Goal: Task Accomplishment & Management: Use online tool/utility

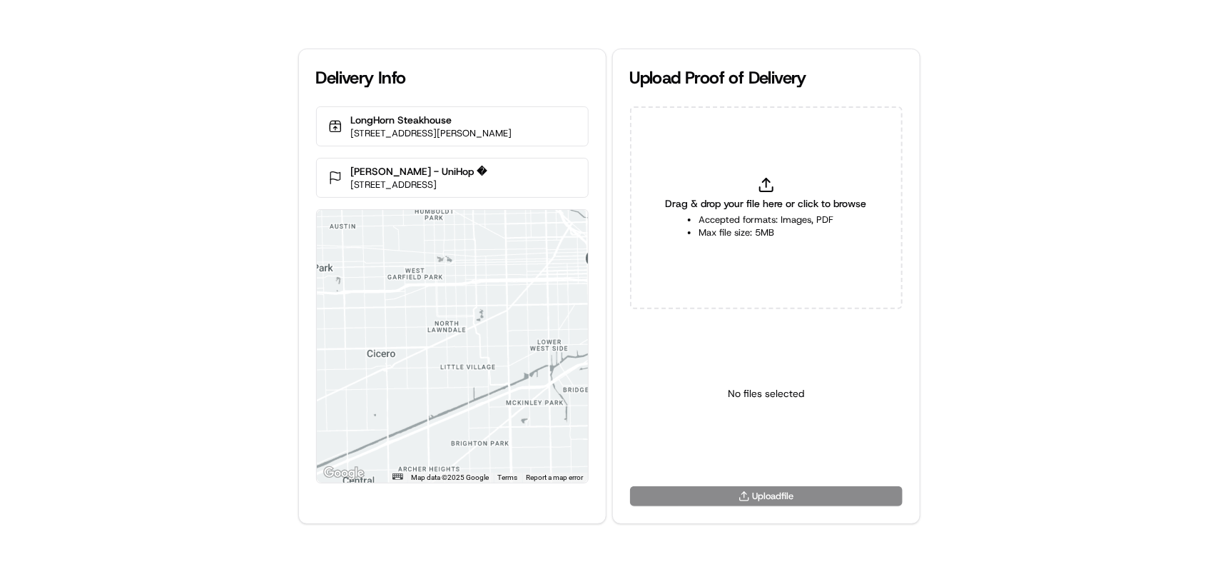
click at [790, 186] on div "Drag & drop your file here or click to browse Accepted formats: Images, PDF Max…" at bounding box center [766, 207] width 273 height 203
type input "C:\fakepath\HtoC.PNG"
click at [740, 451] on html "Delivery Info LongHorn Steakhouse [STREET_ADDRESS][PERSON_NAME] [PERSON_NAME] -…" at bounding box center [609, 286] width 1218 height 572
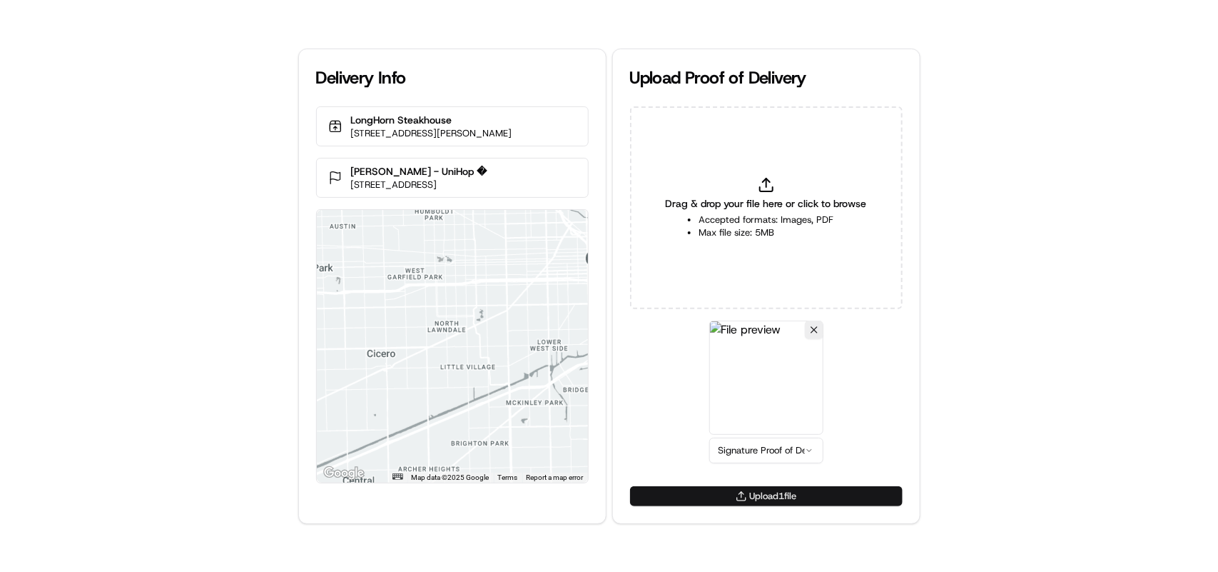
click at [755, 494] on button "Upload 1 file" at bounding box center [766, 496] width 273 height 20
